Goal: Subscribe to service/newsletter

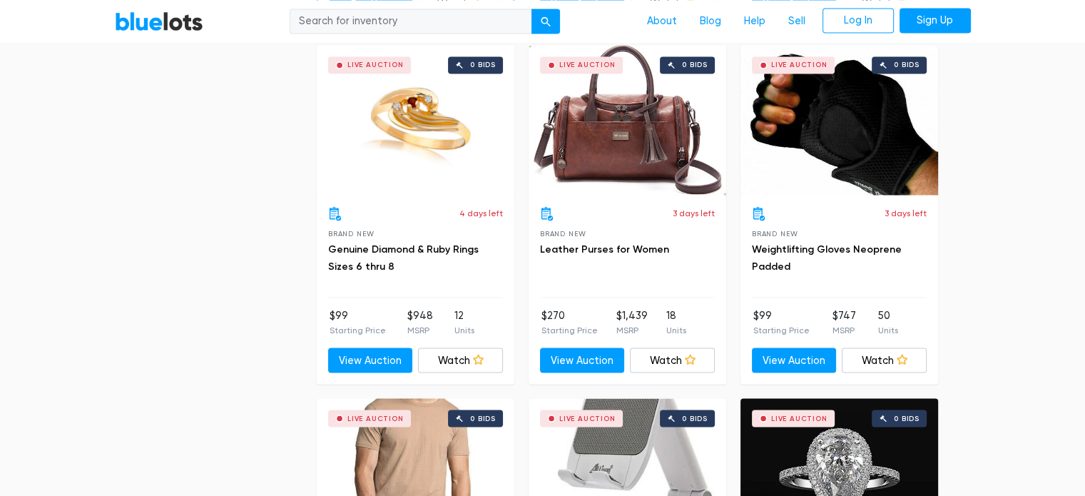
scroll to position [2712, 0]
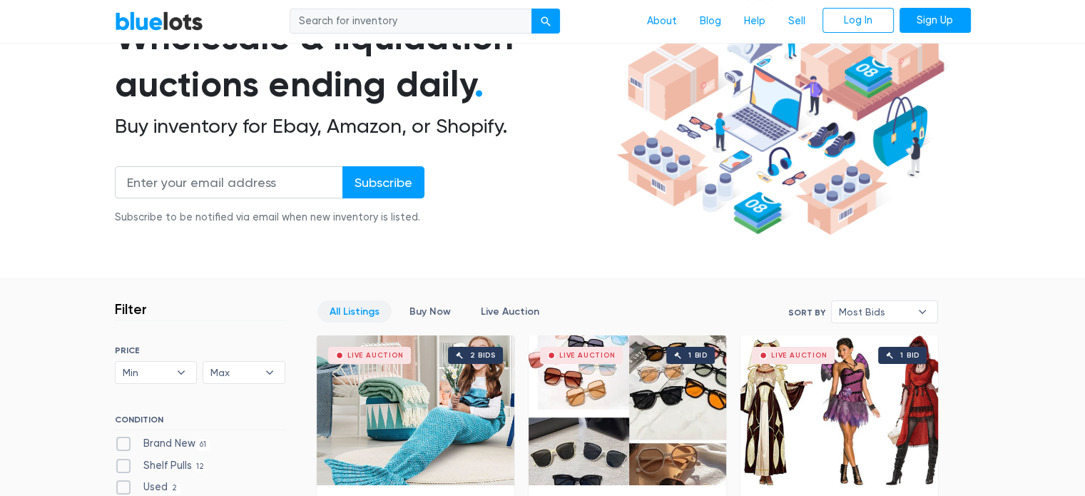
scroll to position [71, 0]
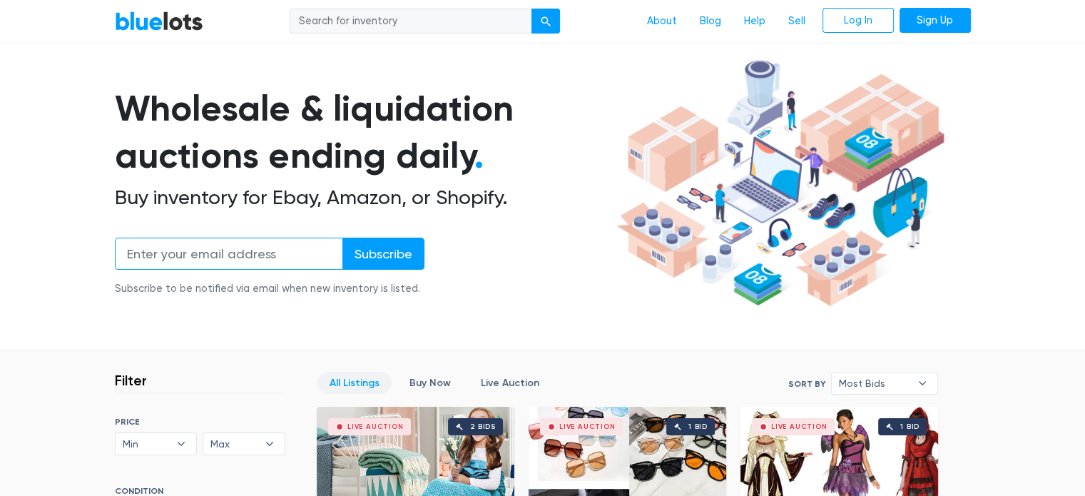
click at [159, 253] on input "email" at bounding box center [229, 254] width 228 height 32
drag, startPoint x: 273, startPoint y: 248, endPoint x: 90, endPoint y: 235, distance: 183.2
click at [90, 235] on section "Wholesale & liquidation auctions ending daily . Buy inventory for Ebay, Amazon,…" at bounding box center [542, 203] width 1085 height 298
type input "inventionstories@yahoo.com"
click at [343, 238] on input "Subscribe" at bounding box center [384, 254] width 82 height 32
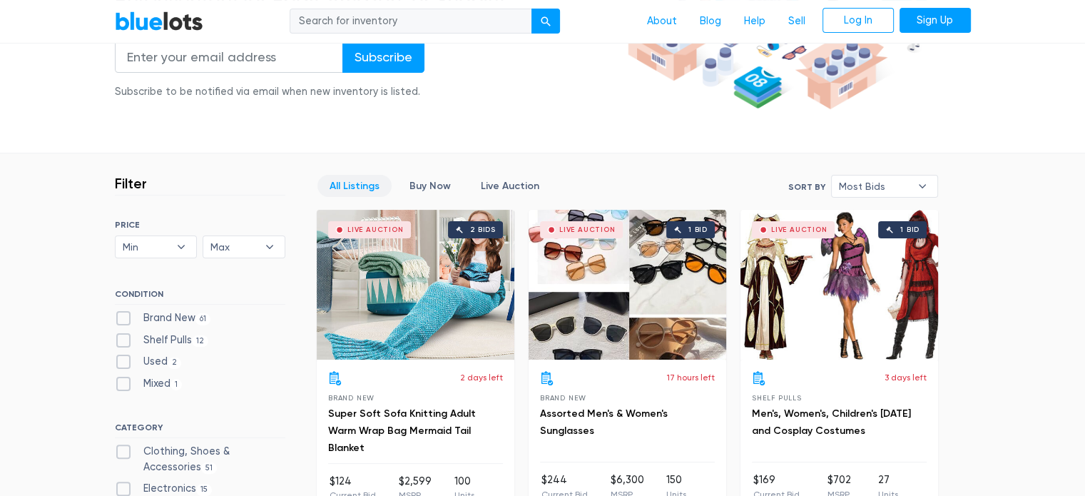
scroll to position [197, 0]
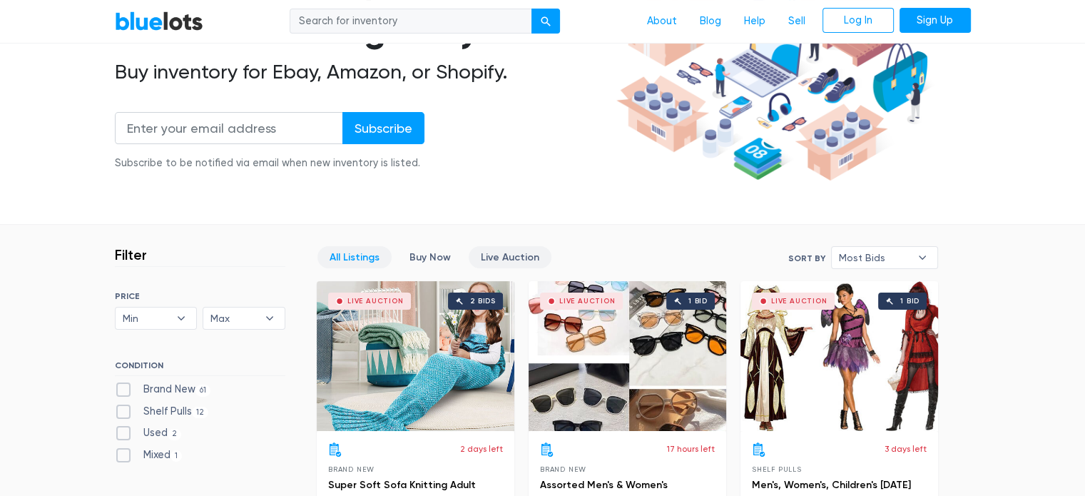
click at [508, 257] on link "Live Auction" at bounding box center [510, 257] width 83 height 22
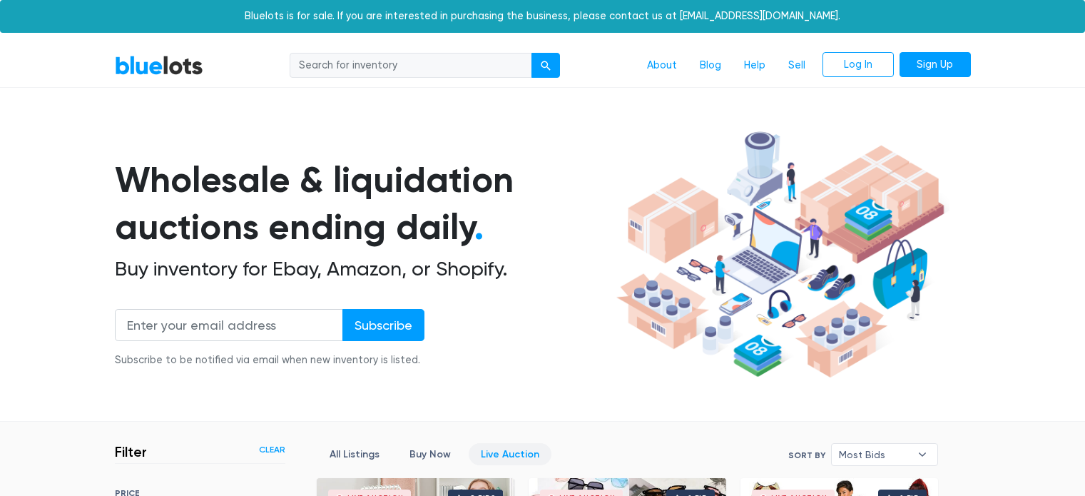
scroll to position [384, 0]
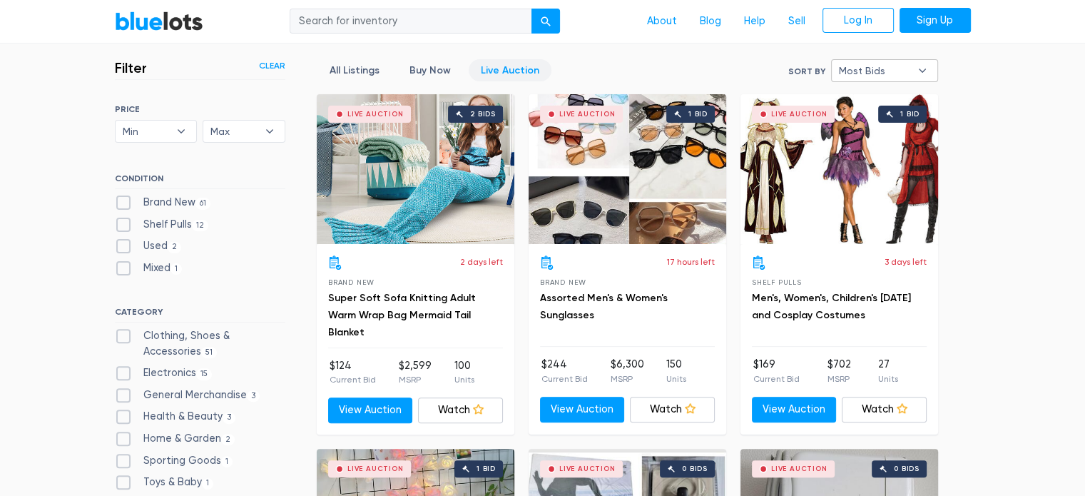
click at [922, 71] on b "▾" at bounding box center [923, 70] width 30 height 21
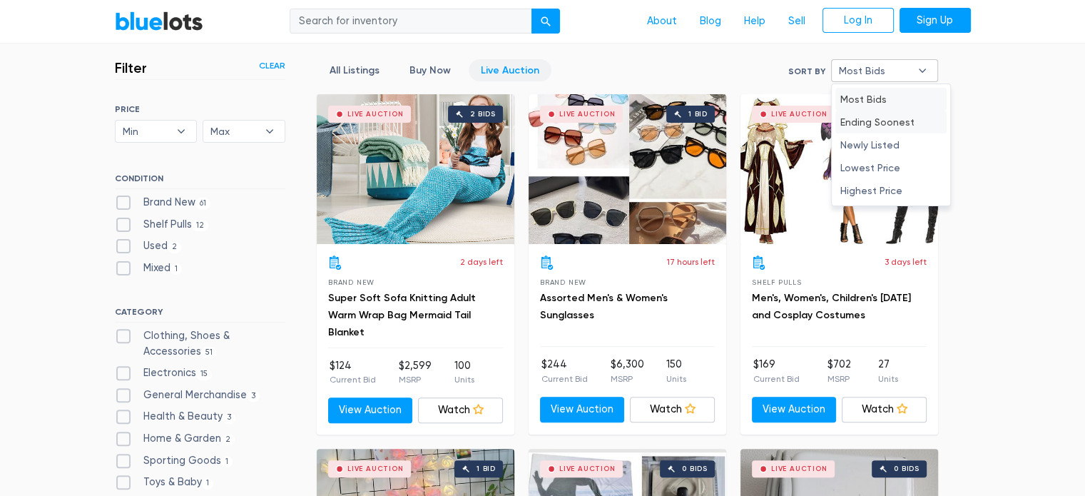
click at [903, 121] on li "Ending Soonest" at bounding box center [891, 122] width 111 height 23
select select "ending_soonest"
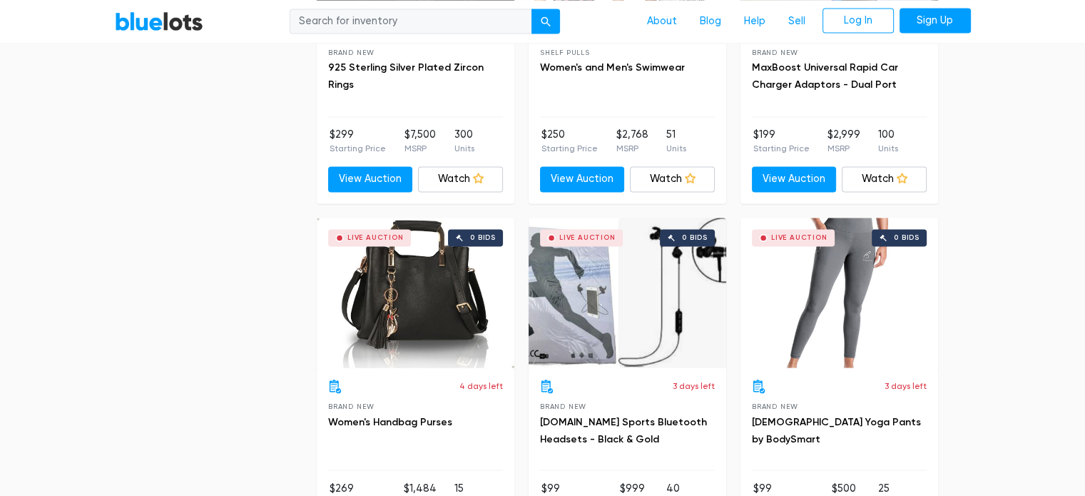
scroll to position [2453, 0]
